Goal: Information Seeking & Learning: Learn about a topic

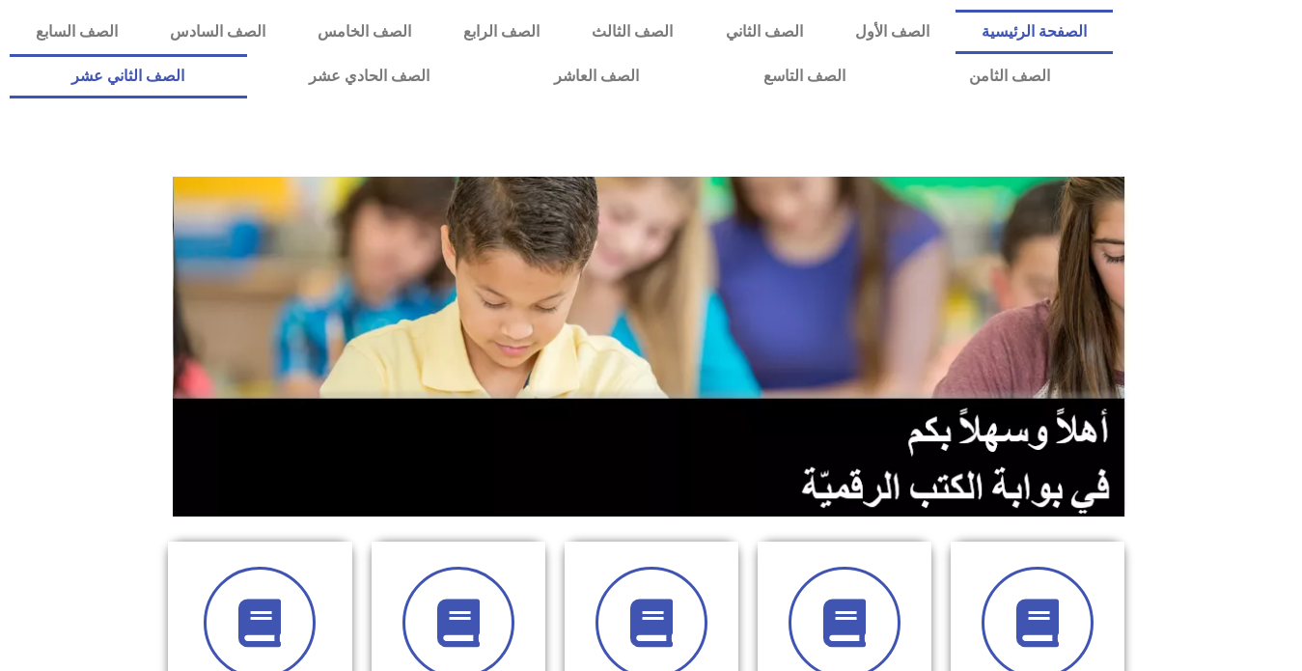
click at [219, 68] on link "الصف الثاني عشر" at bounding box center [128, 76] width 237 height 44
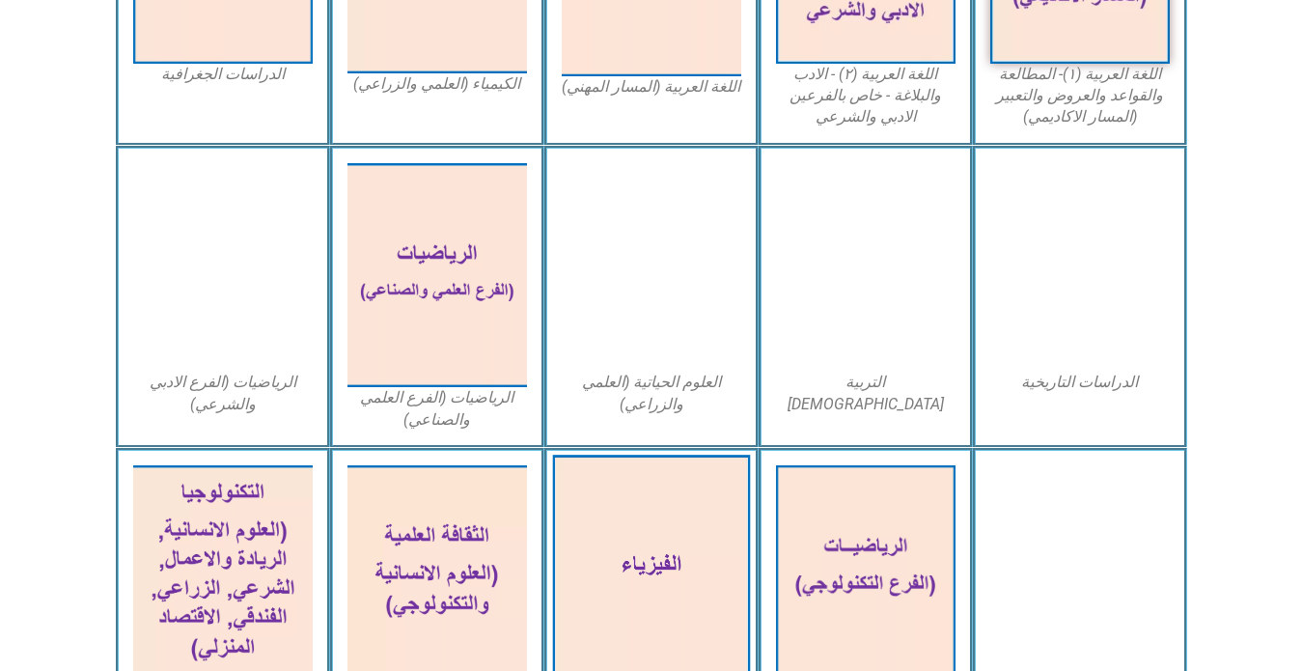
scroll to position [772, 0]
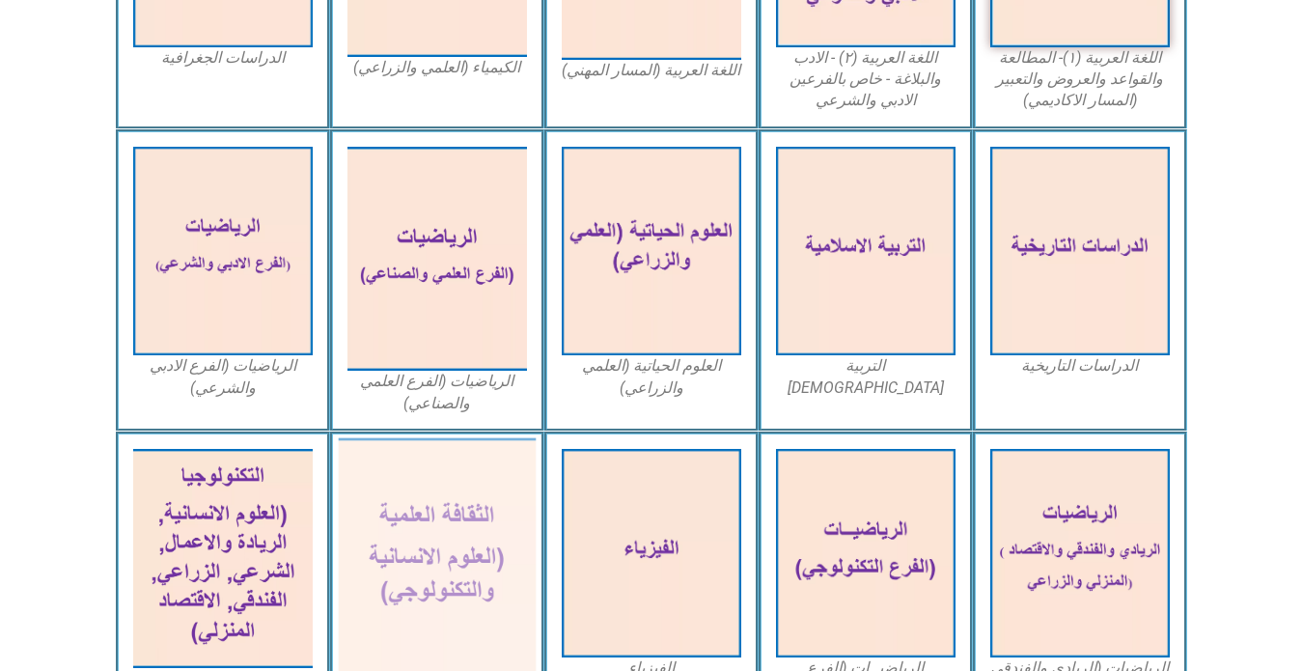
click at [483, 503] on img at bounding box center [437, 558] width 198 height 241
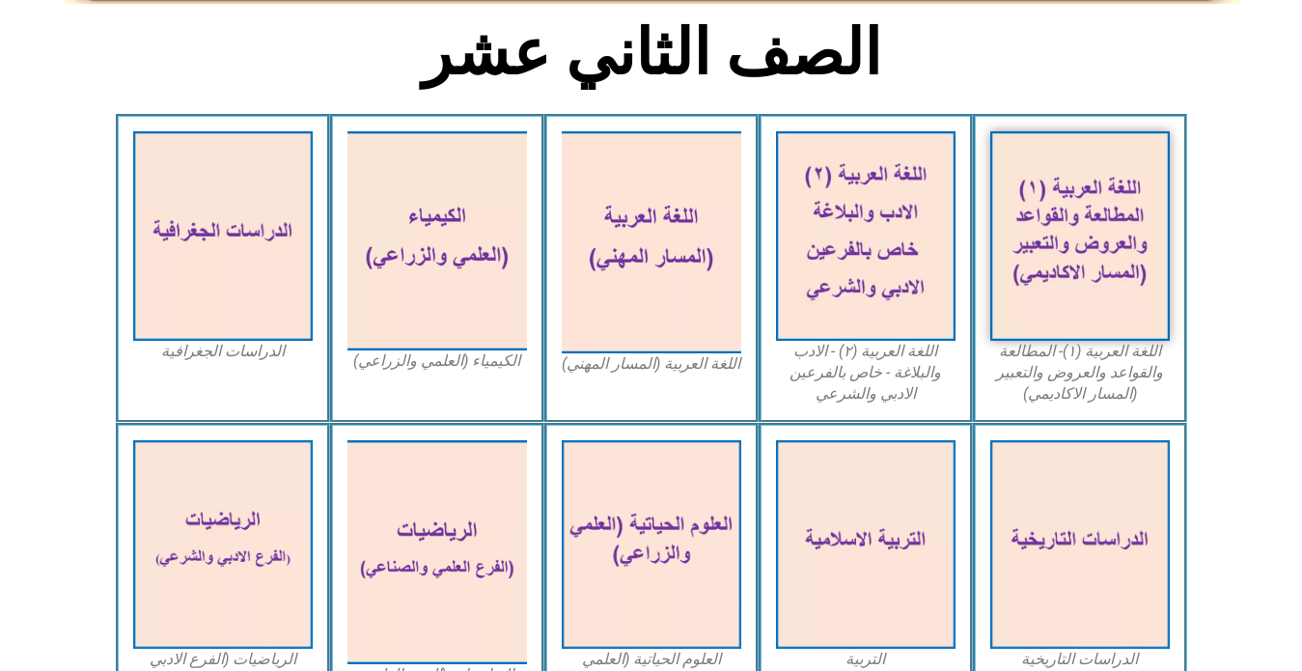
scroll to position [290, 0]
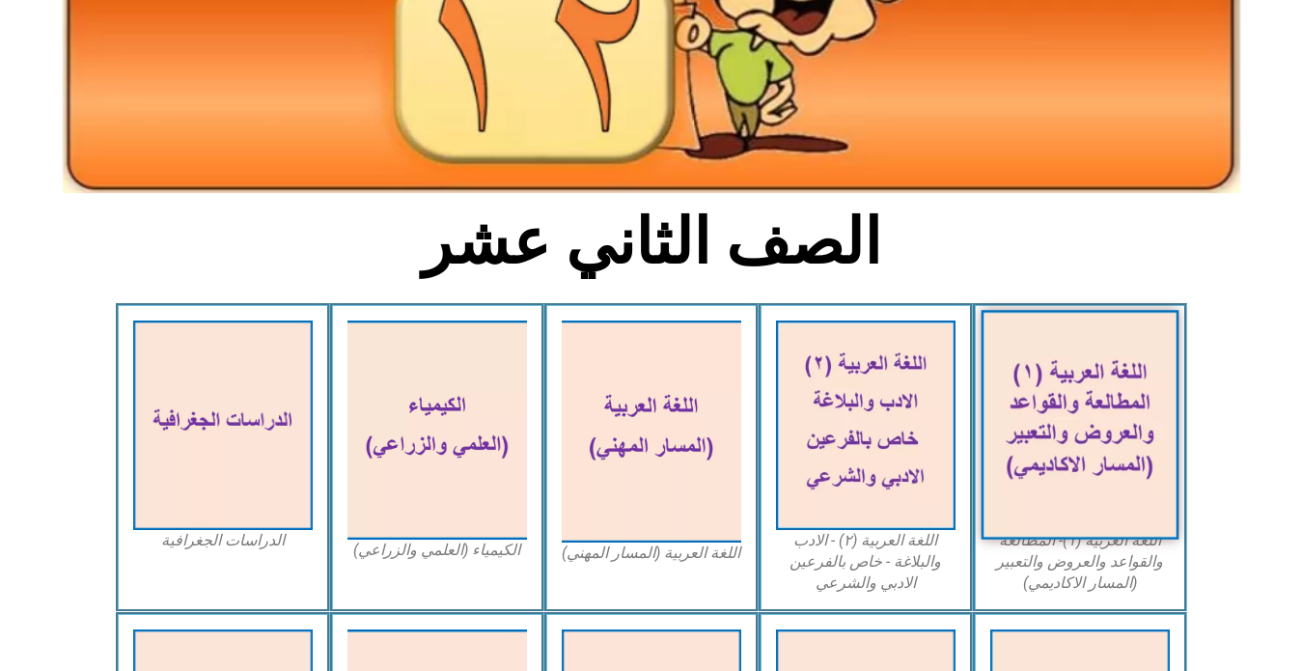
click at [1077, 423] on img at bounding box center [1080, 425] width 198 height 230
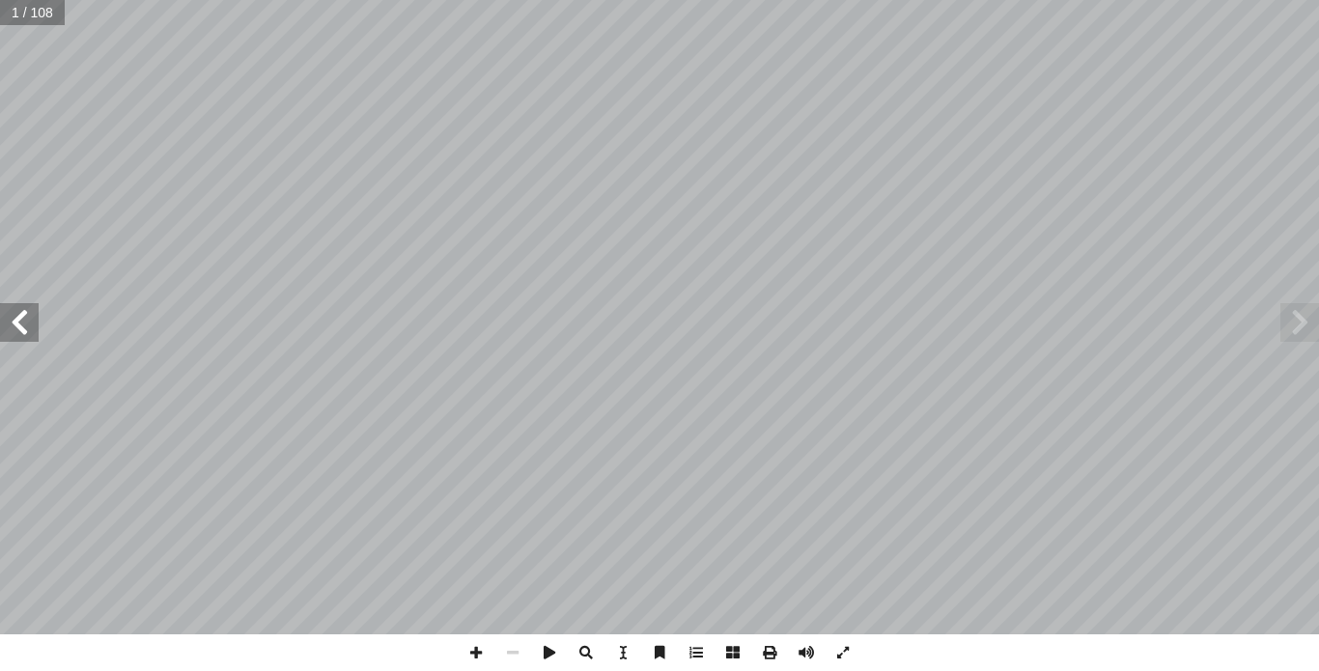
click at [1299, 328] on span at bounding box center [1299, 322] width 39 height 39
click at [14, 333] on span at bounding box center [19, 322] width 39 height 39
click at [8, 327] on span at bounding box center [19, 322] width 39 height 39
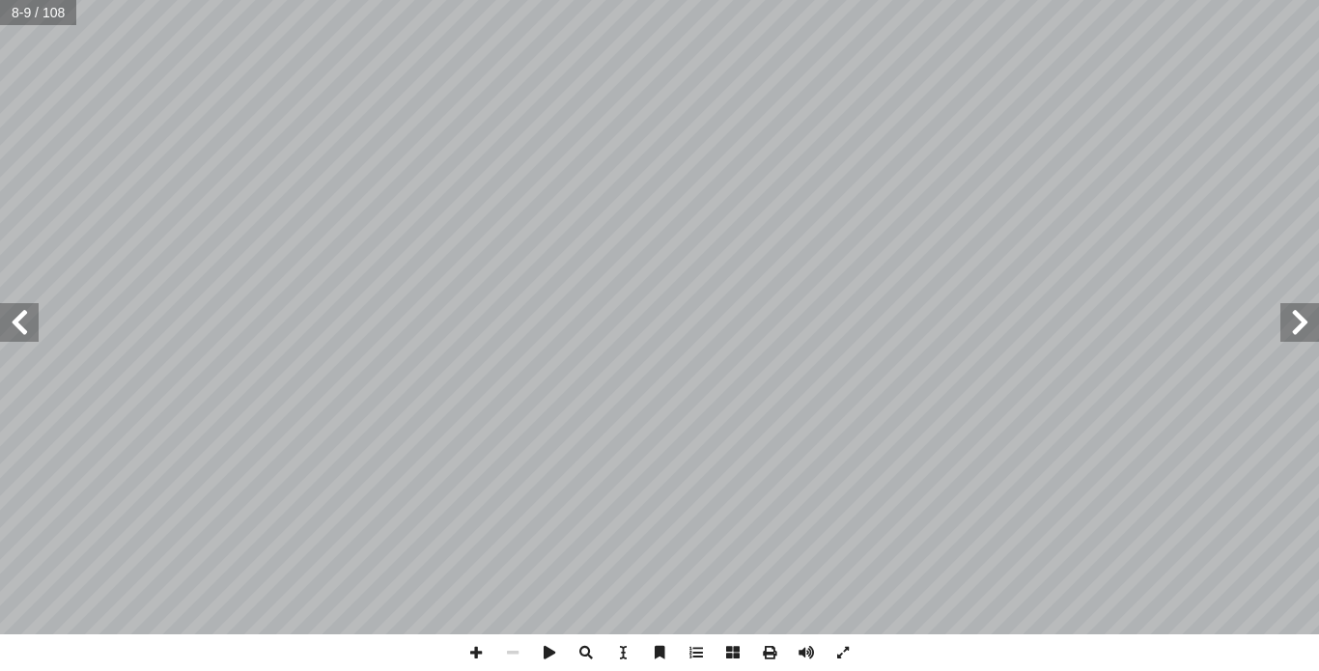
click at [20, 326] on span at bounding box center [19, 322] width 39 height 39
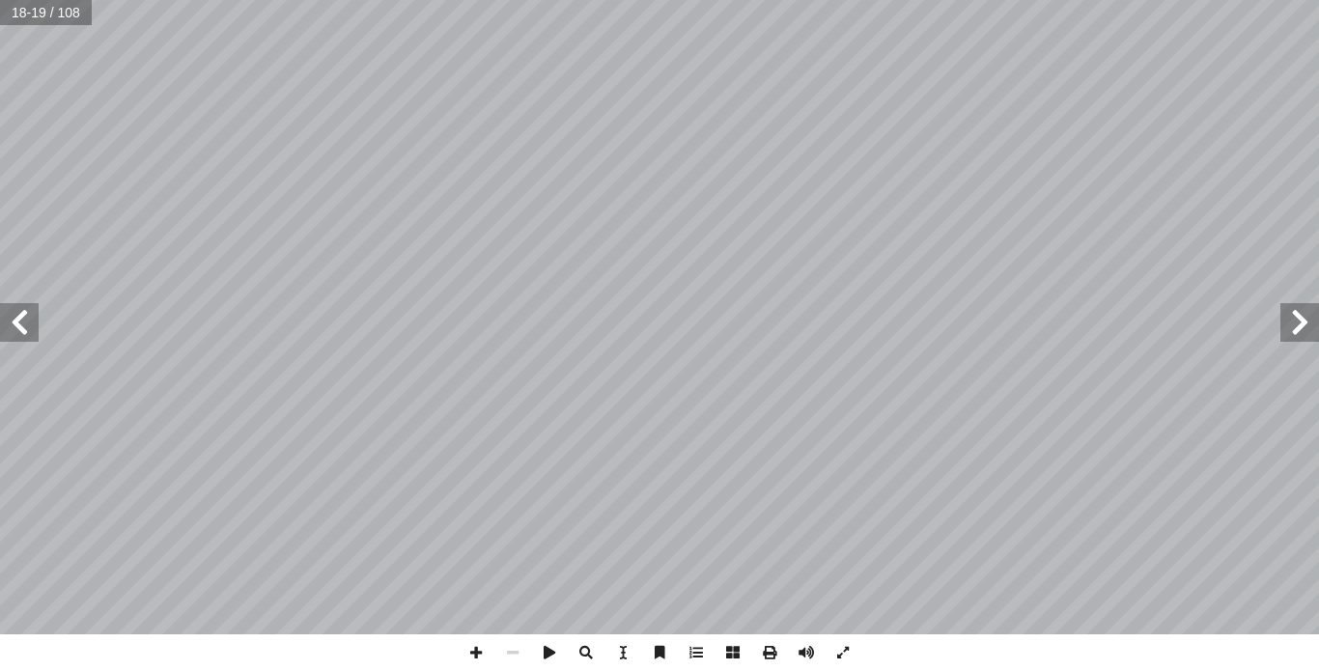
click at [20, 326] on span at bounding box center [19, 322] width 39 height 39
drag, startPoint x: 784, startPoint y: 669, endPoint x: 761, endPoint y: 645, distance: 33.5
click at [761, 645] on span at bounding box center [769, 652] width 37 height 37
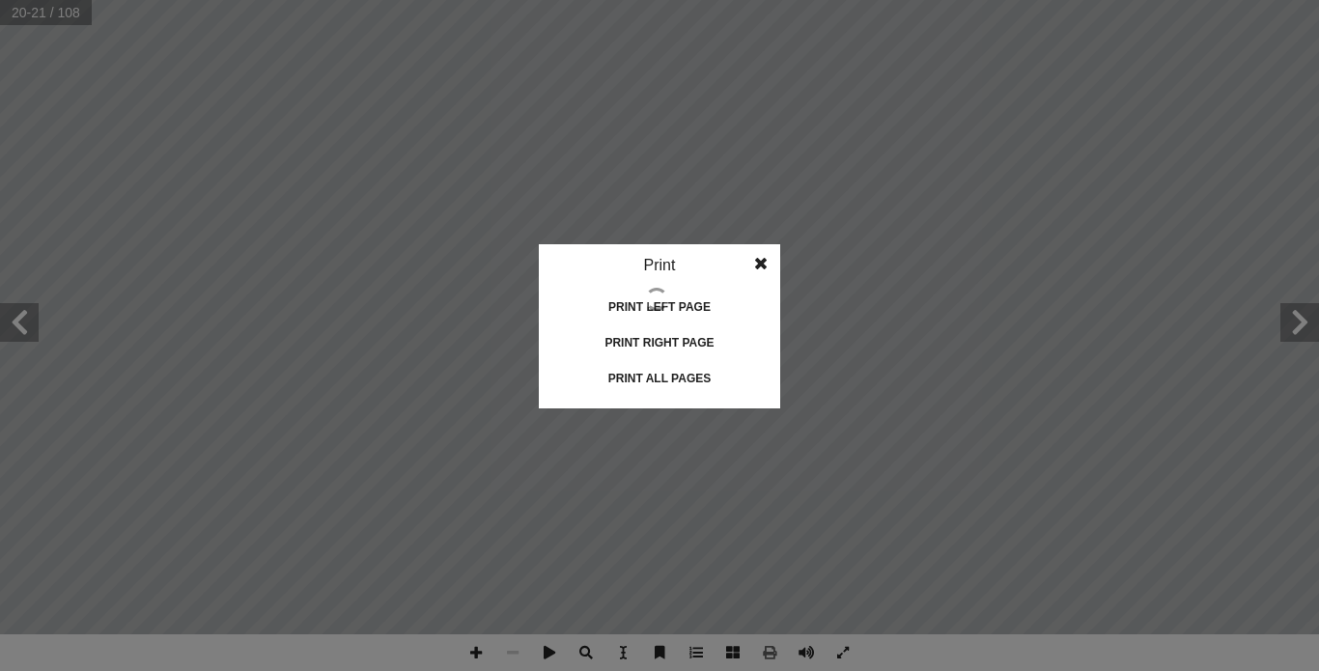
click at [656, 382] on div "Print all pages" at bounding box center [659, 378] width 193 height 31
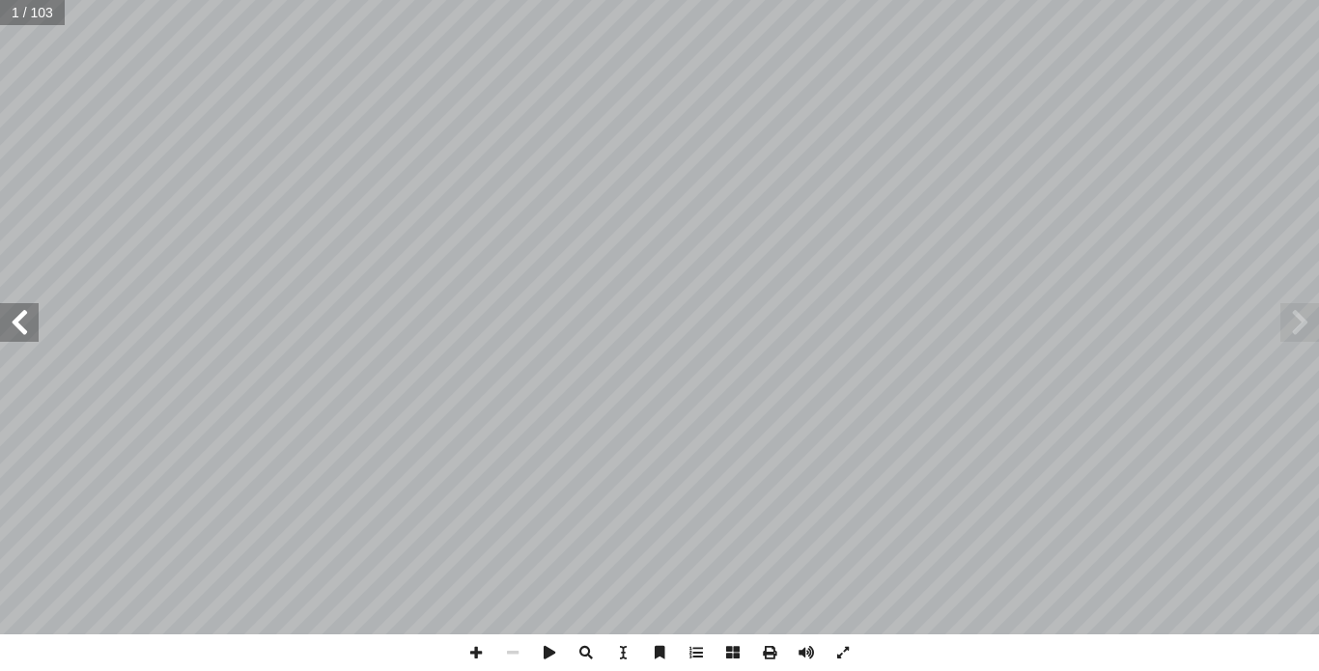
click at [21, 339] on span at bounding box center [19, 322] width 39 height 39
click at [1304, 323] on span at bounding box center [1299, 322] width 39 height 39
click at [23, 336] on span at bounding box center [19, 322] width 39 height 39
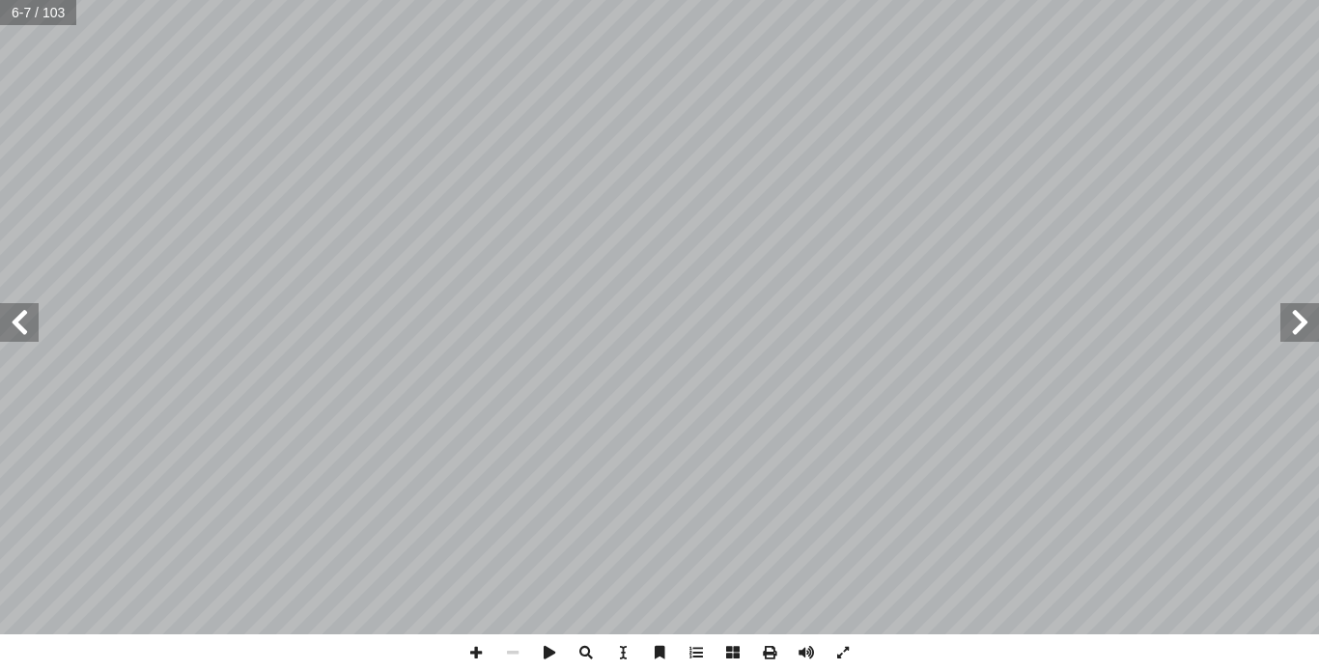
click at [23, 336] on span at bounding box center [19, 322] width 39 height 39
click at [1290, 324] on span at bounding box center [1299, 322] width 39 height 39
click at [1290, 320] on span at bounding box center [1299, 322] width 39 height 39
click at [1304, 321] on span at bounding box center [1299, 322] width 39 height 39
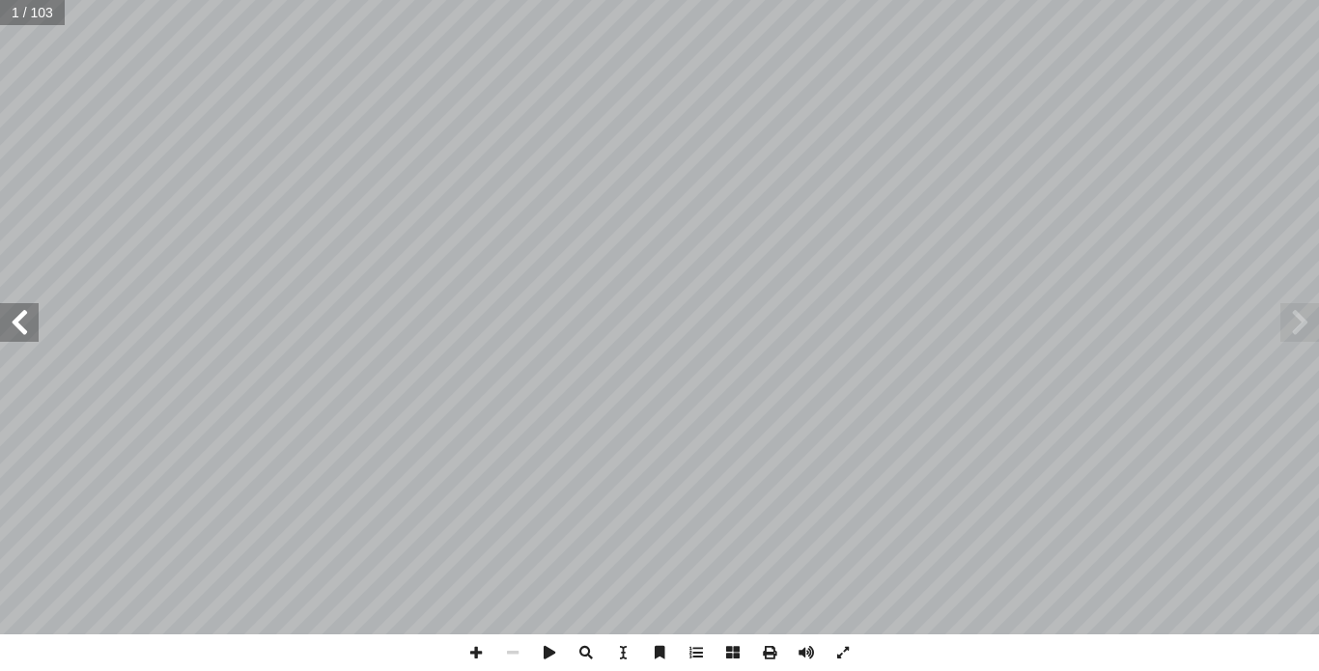
click at [31, 329] on span at bounding box center [19, 322] width 39 height 39
